Goal: Task Accomplishment & Management: Manage account settings

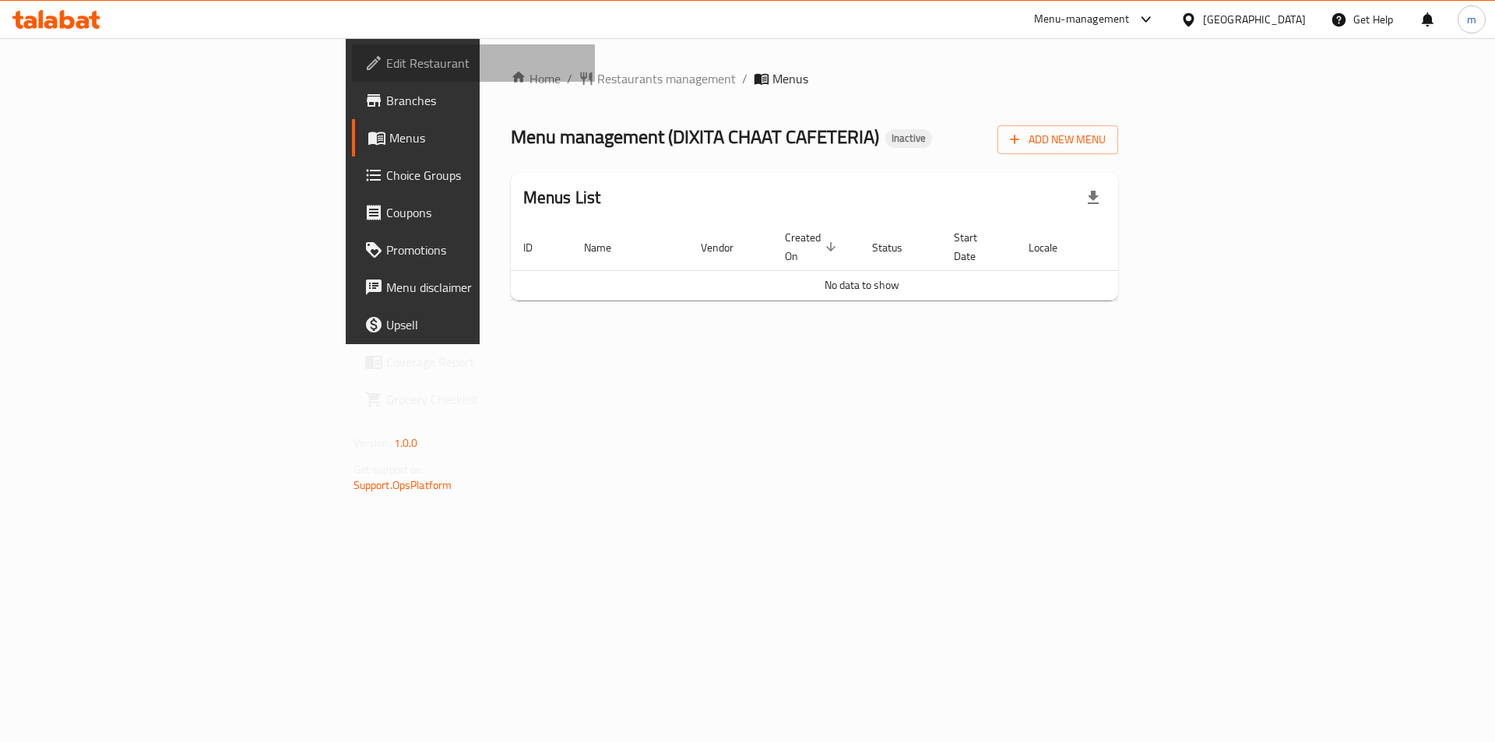
click at [386, 62] on span "Edit Restaurant" at bounding box center [484, 63] width 197 height 19
click at [1106, 139] on span "Add New Menu" at bounding box center [1058, 139] width 96 height 19
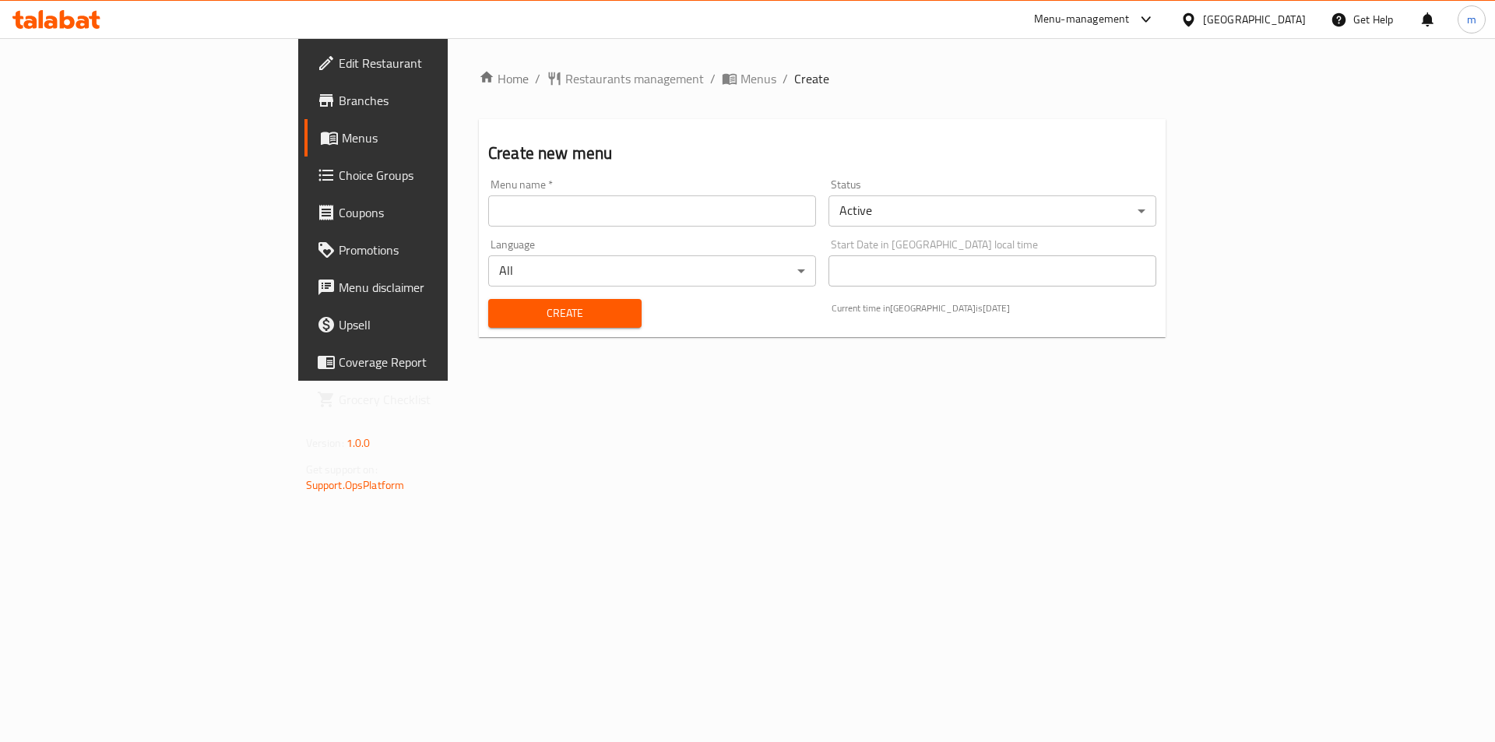
click at [488, 210] on input "text" at bounding box center [652, 210] width 328 height 31
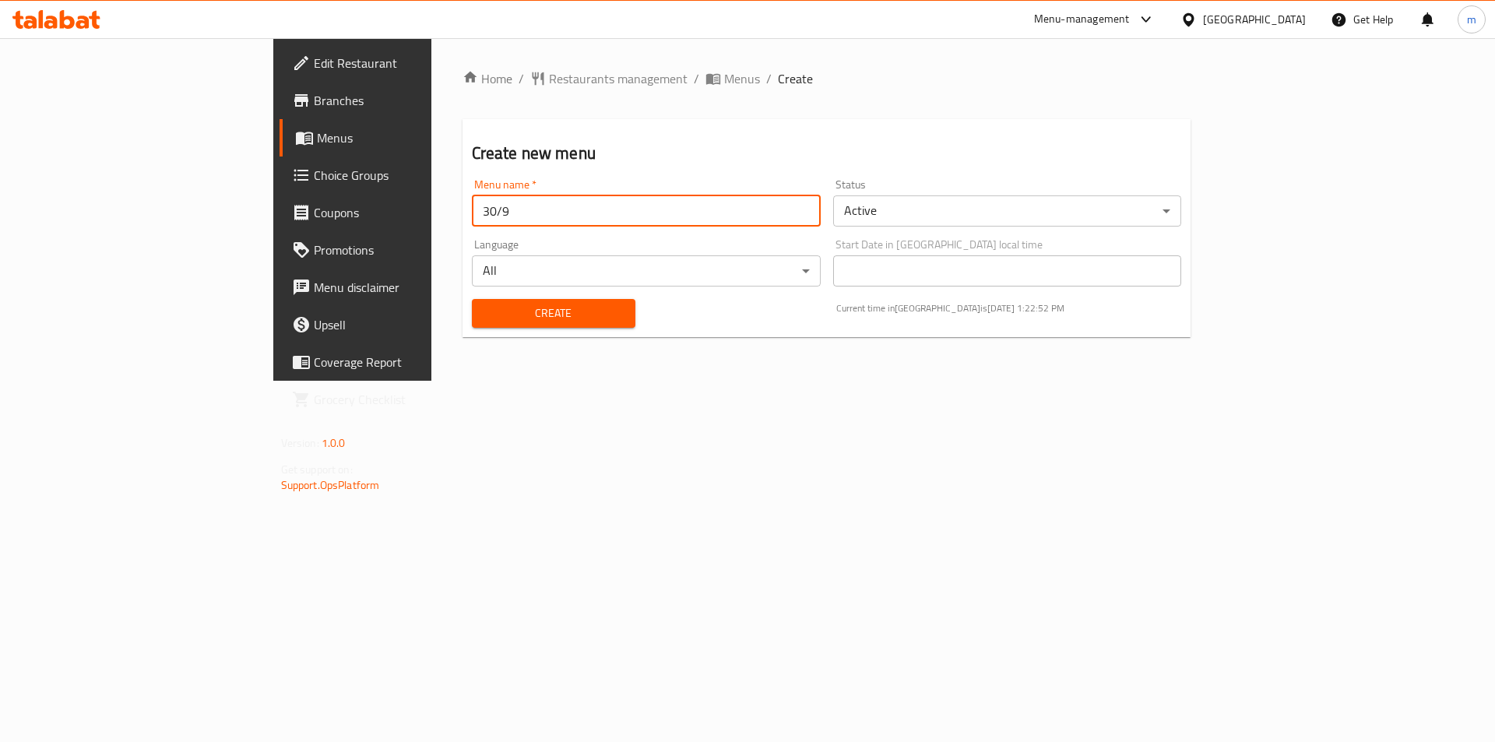
type input "30/9"
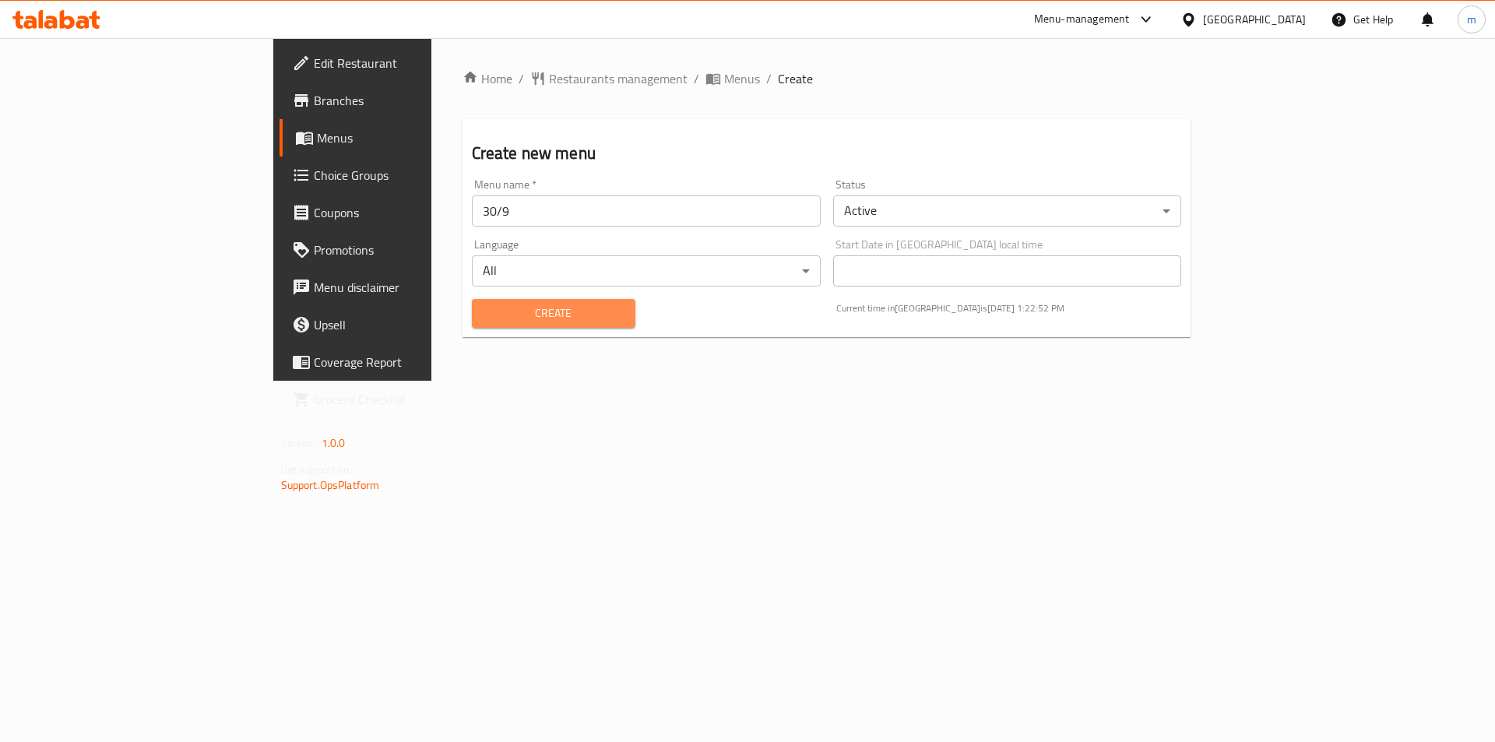
click at [484, 306] on span "Create" at bounding box center [553, 313] width 139 height 19
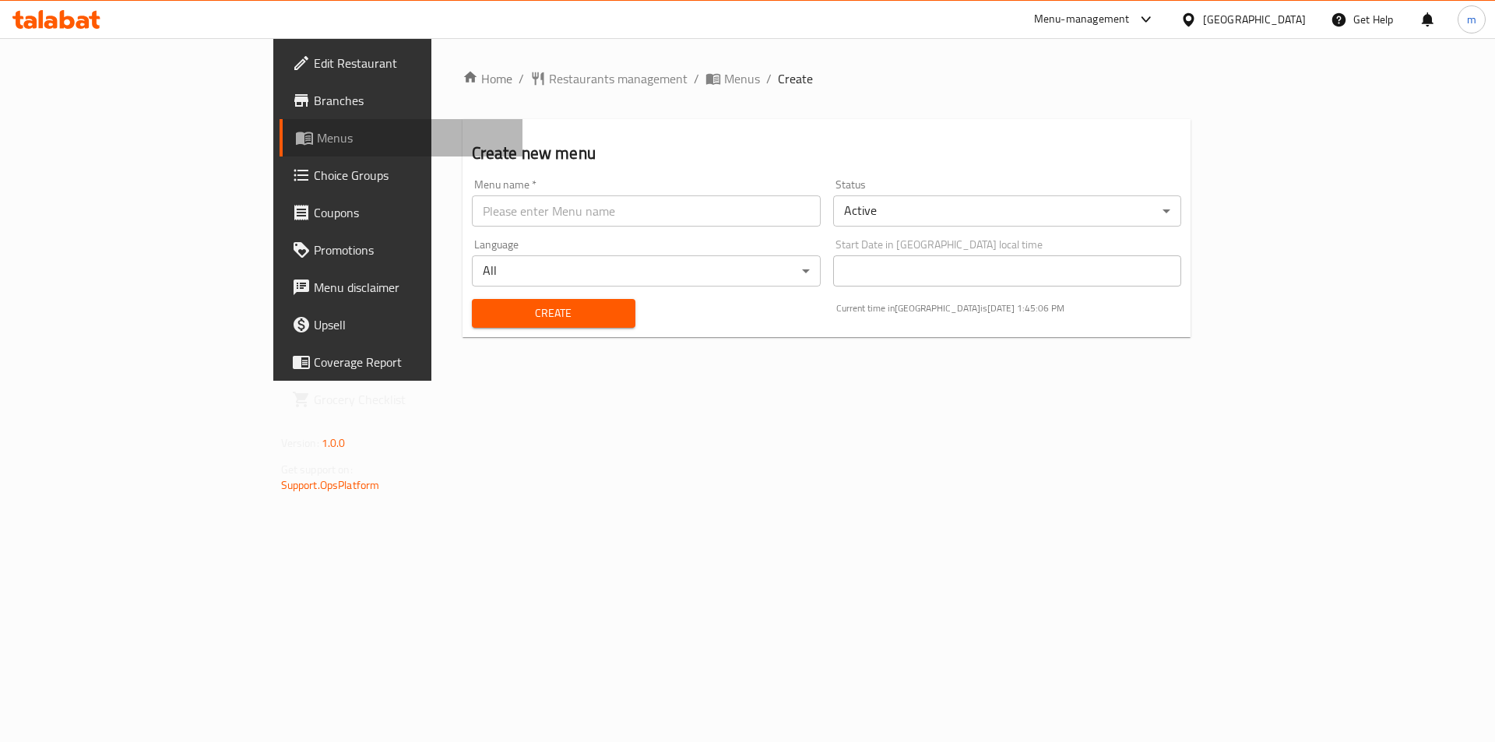
click at [317, 141] on span "Menus" at bounding box center [414, 138] width 194 height 19
